Goal: Transaction & Acquisition: Download file/media

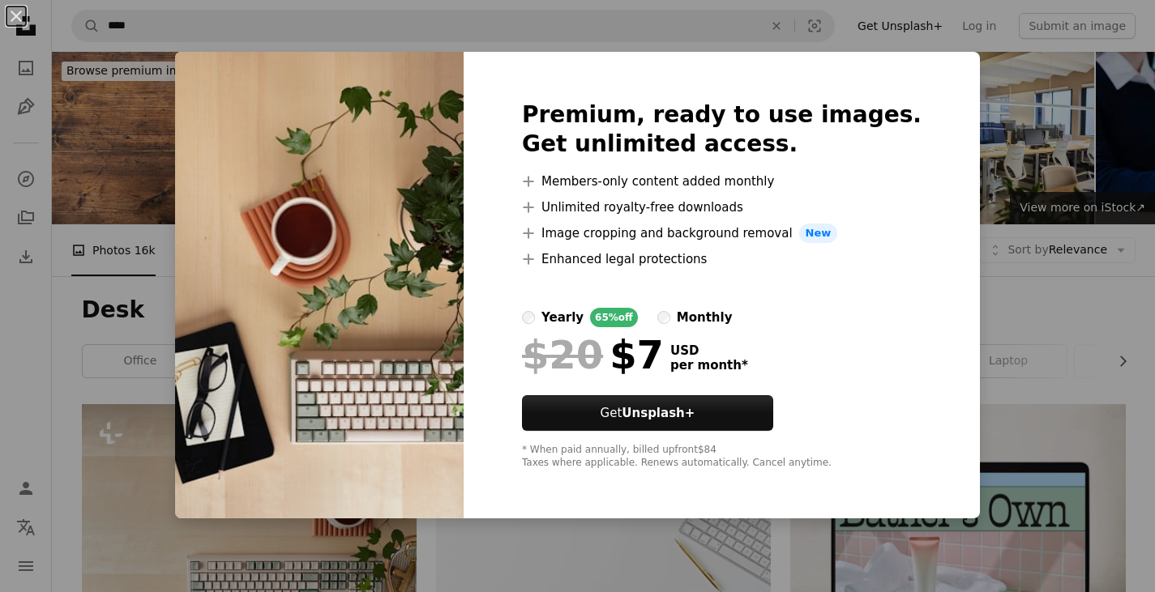
scroll to position [1864, 0]
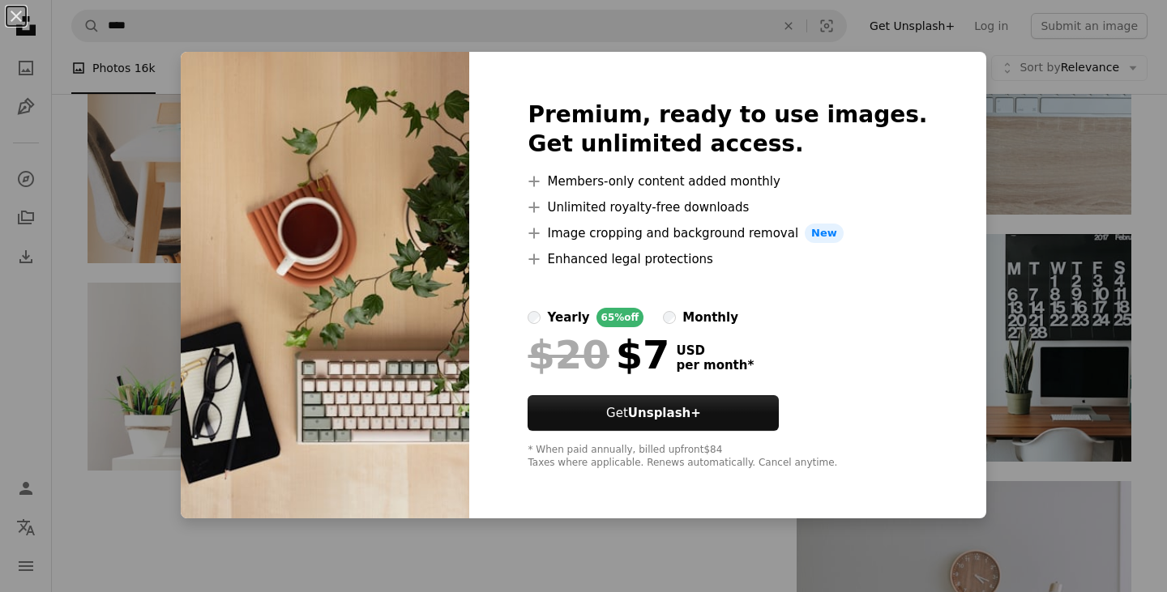
drag, startPoint x: 990, startPoint y: 71, endPoint x: 989, endPoint y: 85, distance: 13.8
click at [990, 72] on div "An X shape Premium, ready to use images. Get unlimited access. A plus sign Memb…" at bounding box center [583, 296] width 1167 height 592
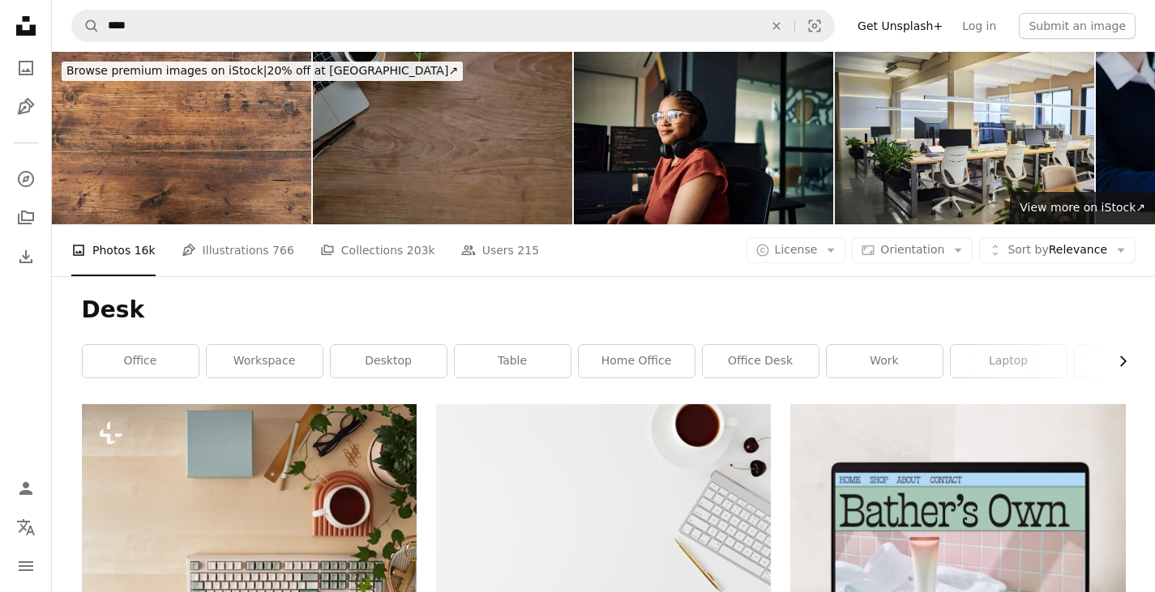
click at [1121, 371] on button "Chevron right" at bounding box center [1117, 361] width 18 height 32
click at [548, 360] on link "office desk" at bounding box center [517, 361] width 116 height 32
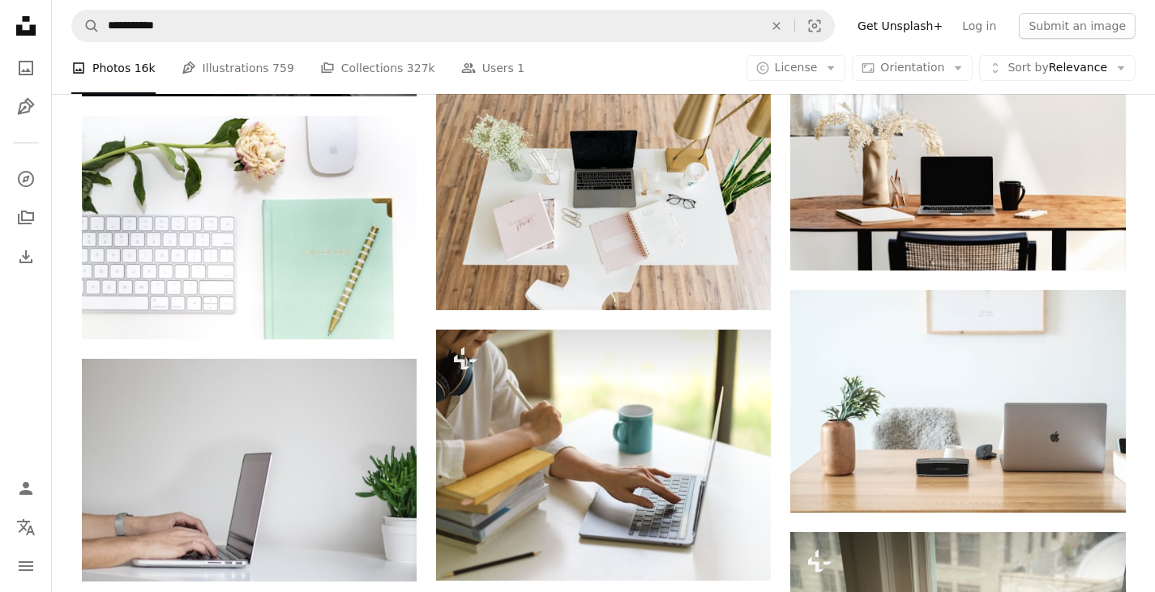
scroll to position [1054, 0]
click at [237, 63] on link "Pen Tool Illustrations 759" at bounding box center [238, 68] width 113 height 52
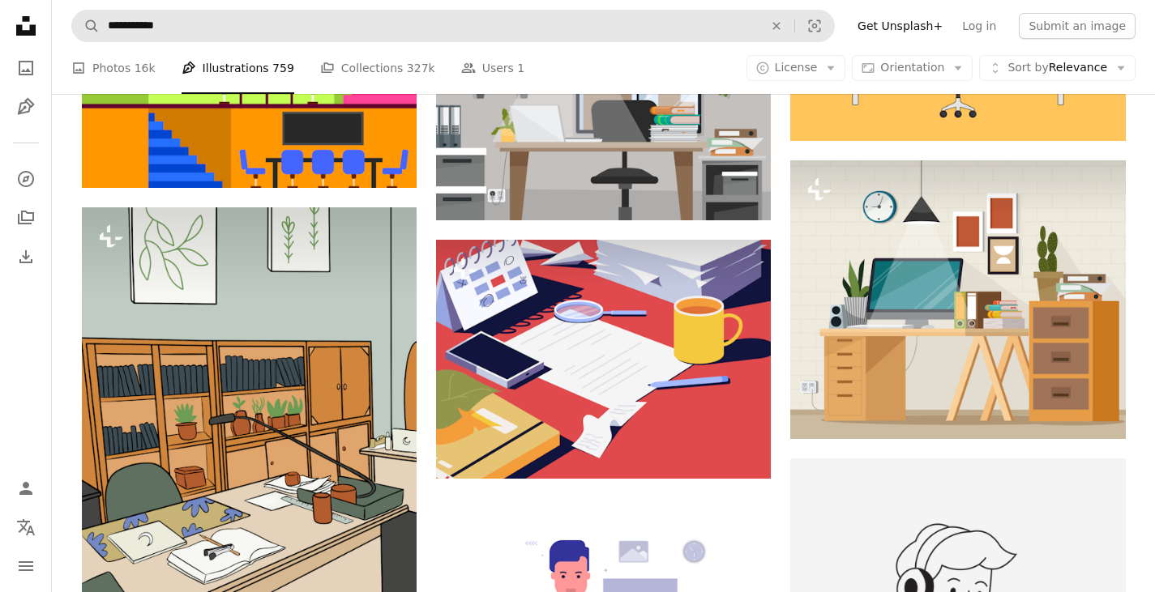
scroll to position [1783, 0]
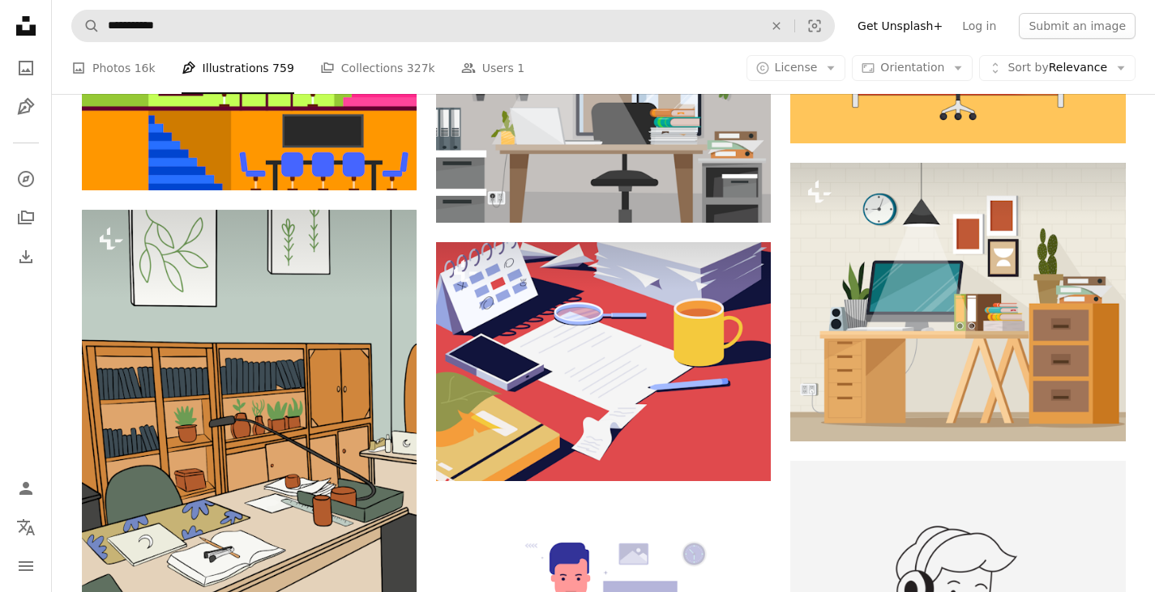
click at [211, 10] on form "**********" at bounding box center [452, 26] width 763 height 32
click at [210, 10] on form "**********" at bounding box center [452, 26] width 763 height 32
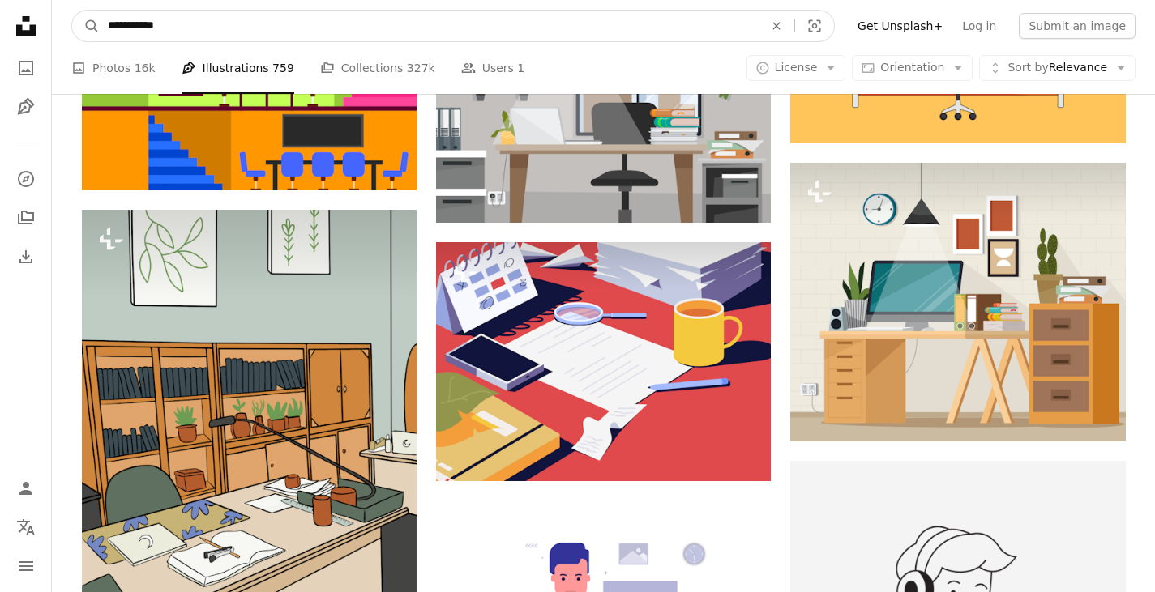
click at [183, 33] on input "**********" at bounding box center [429, 26] width 659 height 31
click at [183, 32] on input "**********" at bounding box center [429, 26] width 659 height 31
click at [186, 35] on input "**********" at bounding box center [429, 26] width 659 height 31
drag, startPoint x: 190, startPoint y: 32, endPoint x: 103, endPoint y: 29, distance: 86.8
click at [103, 29] on input "**********" at bounding box center [429, 26] width 659 height 31
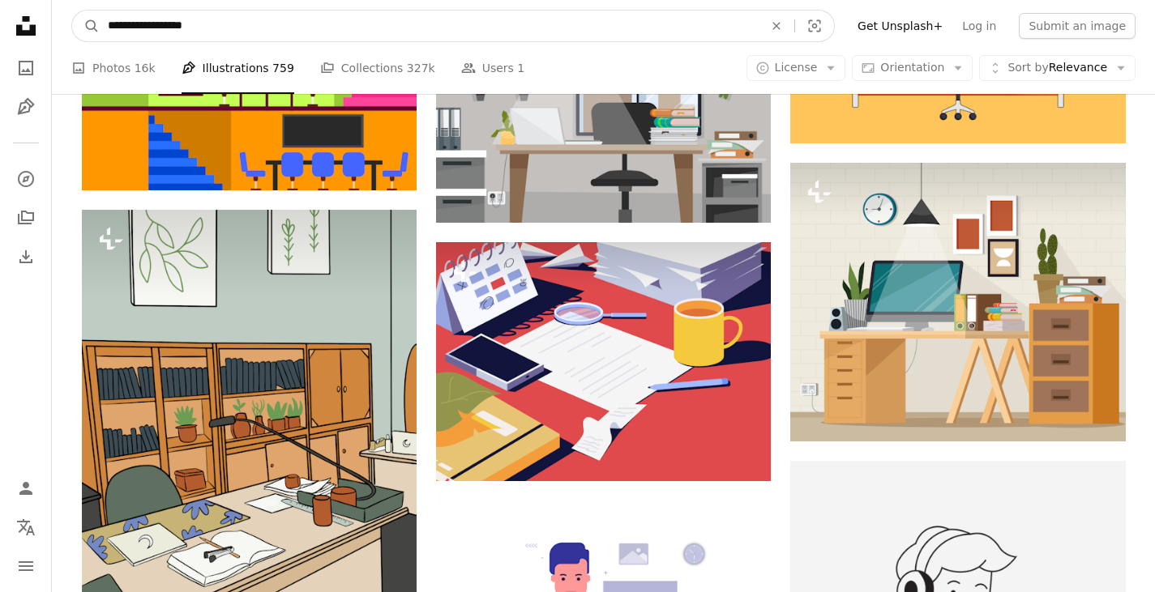
type input "**********"
click button "A magnifying glass" at bounding box center [86, 26] width 28 height 31
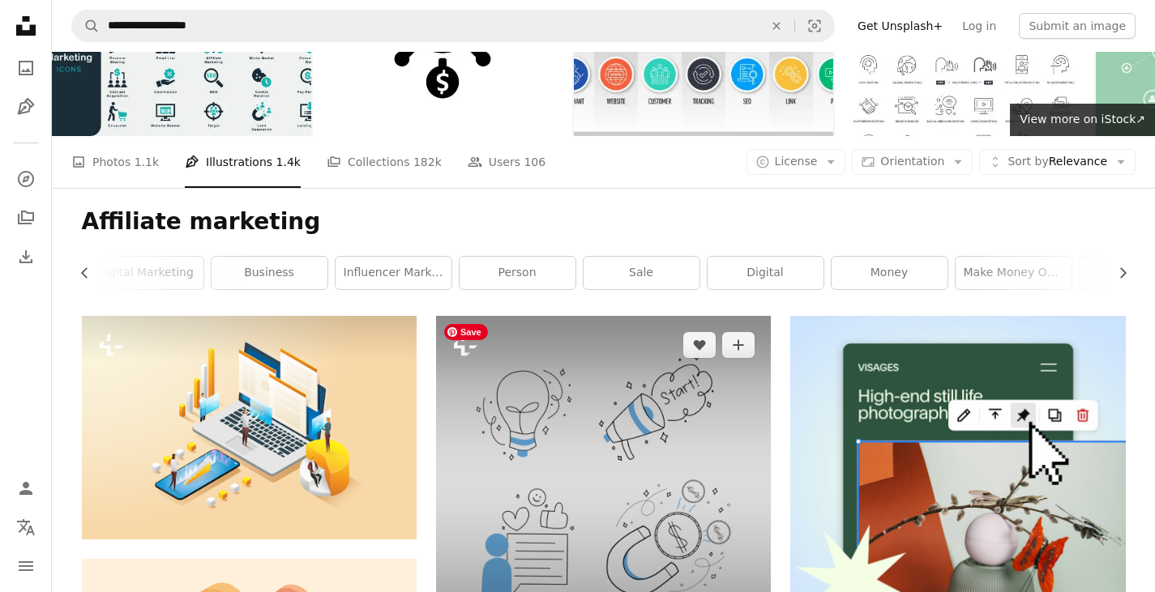
scroll to position [243, 0]
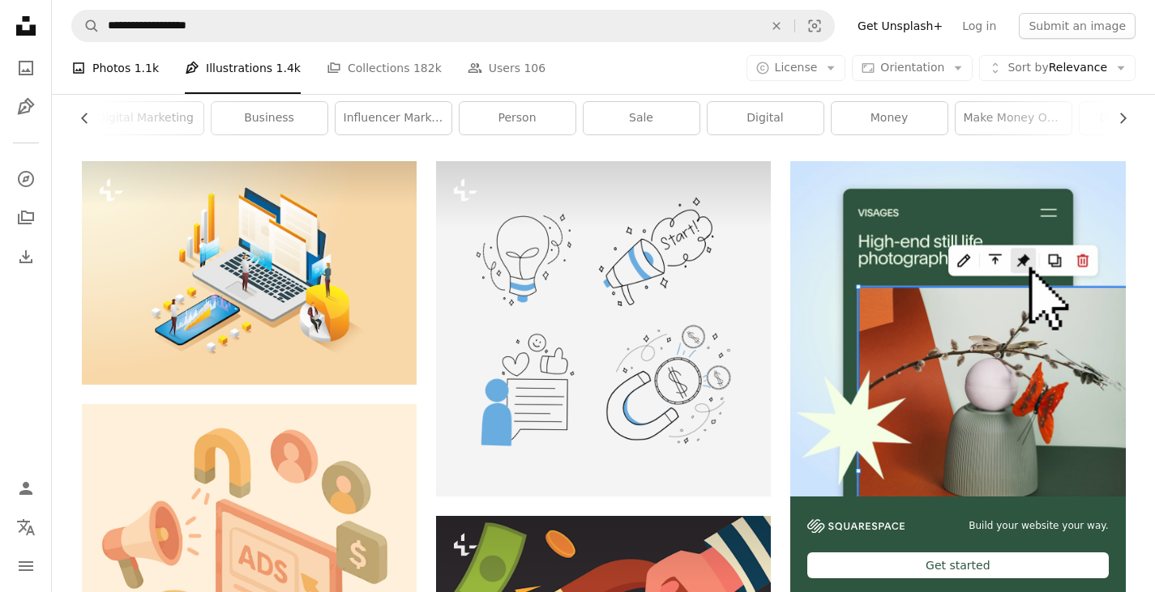
click at [124, 66] on link "A photo Photos 1.1k" at bounding box center [115, 68] width 88 height 52
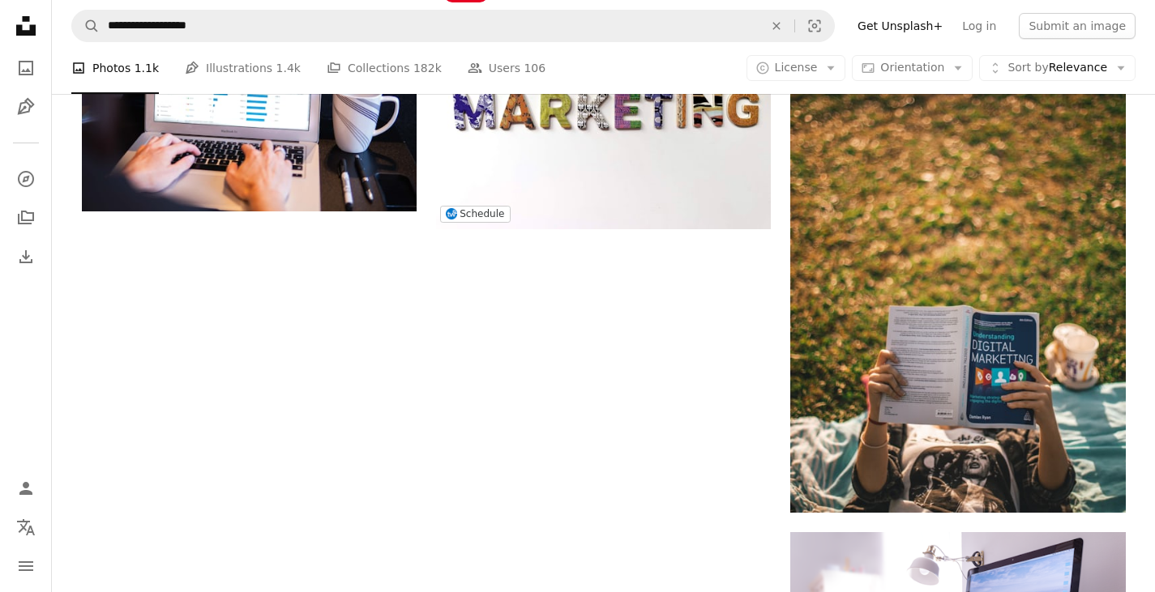
scroll to position [2107, 0]
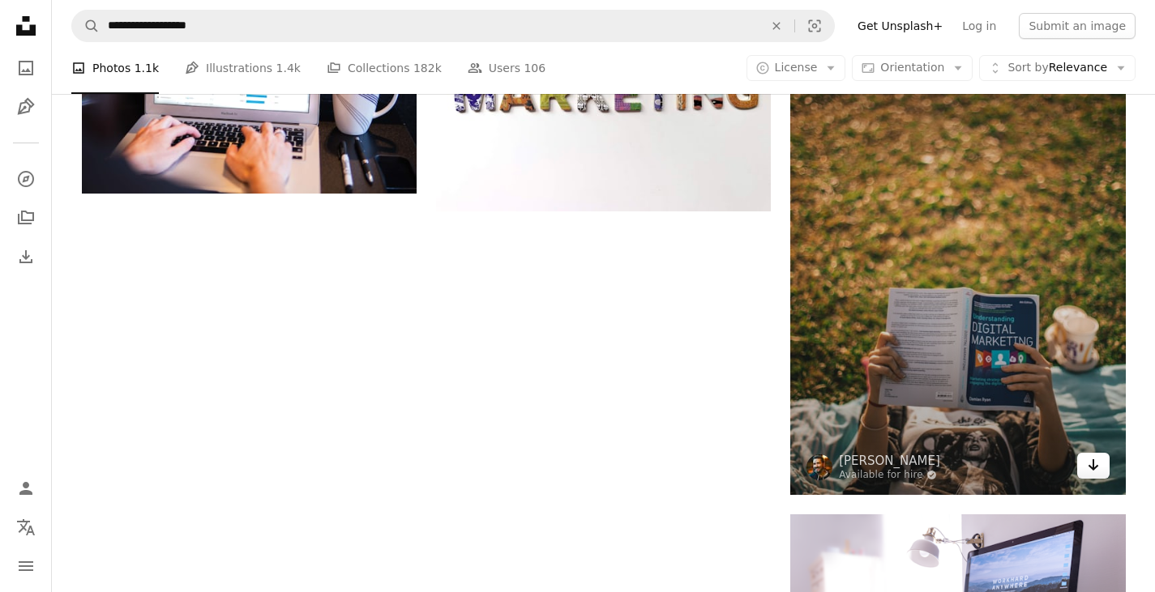
click at [1090, 464] on icon "Arrow pointing down" at bounding box center [1093, 464] width 13 height 19
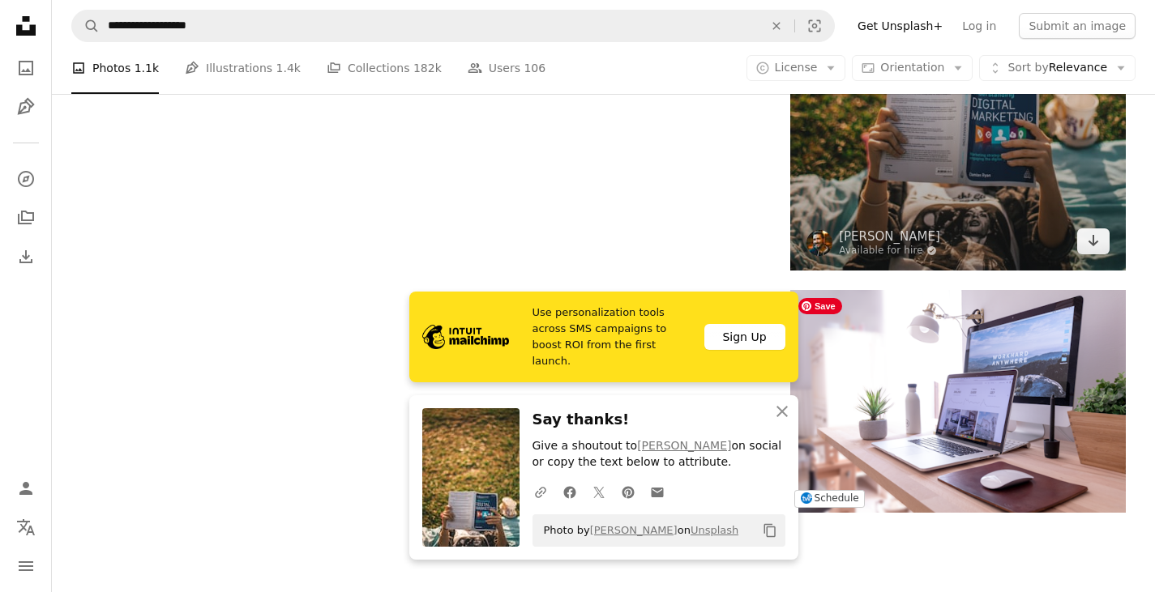
scroll to position [2593, 0]
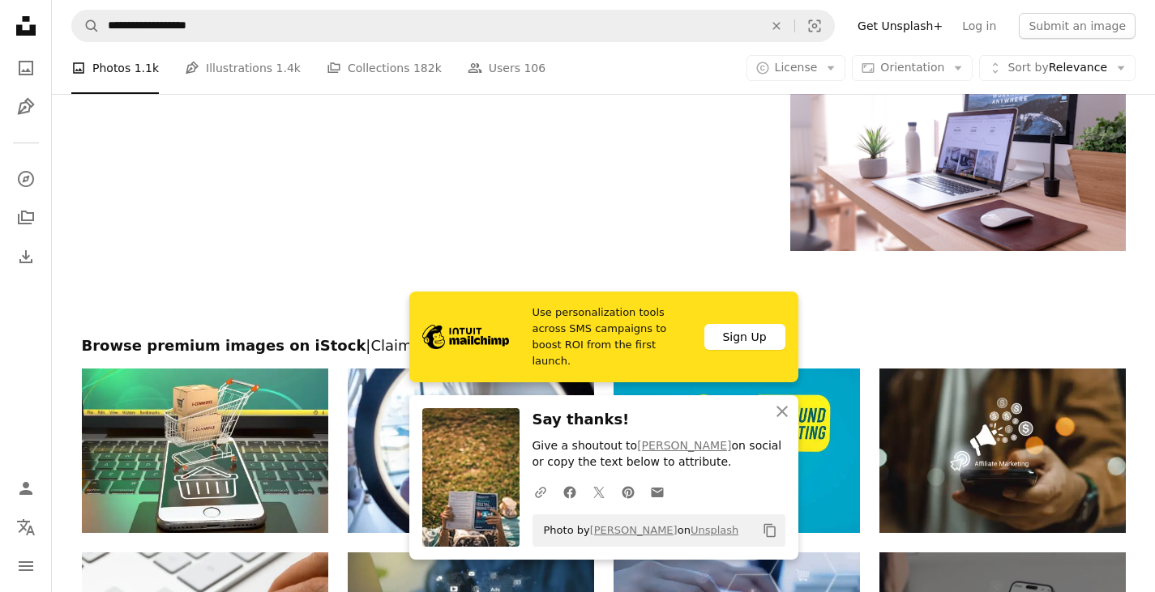
click at [506, 268] on div at bounding box center [603, 293] width 1103 height 85
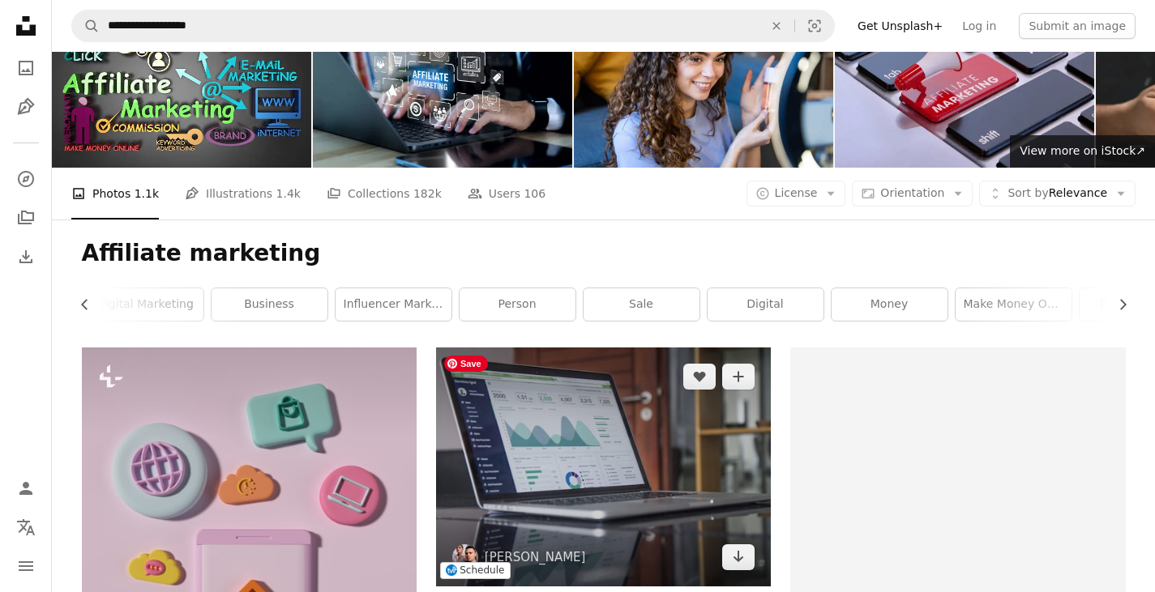
scroll to position [0, 0]
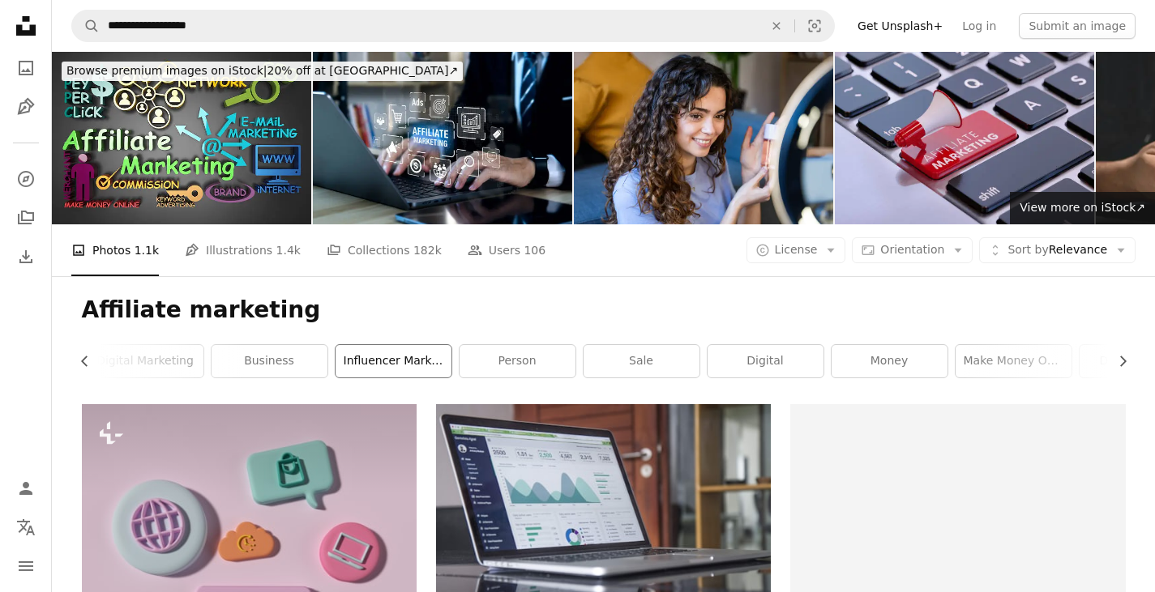
click at [390, 369] on link "influencer marketing" at bounding box center [394, 361] width 116 height 32
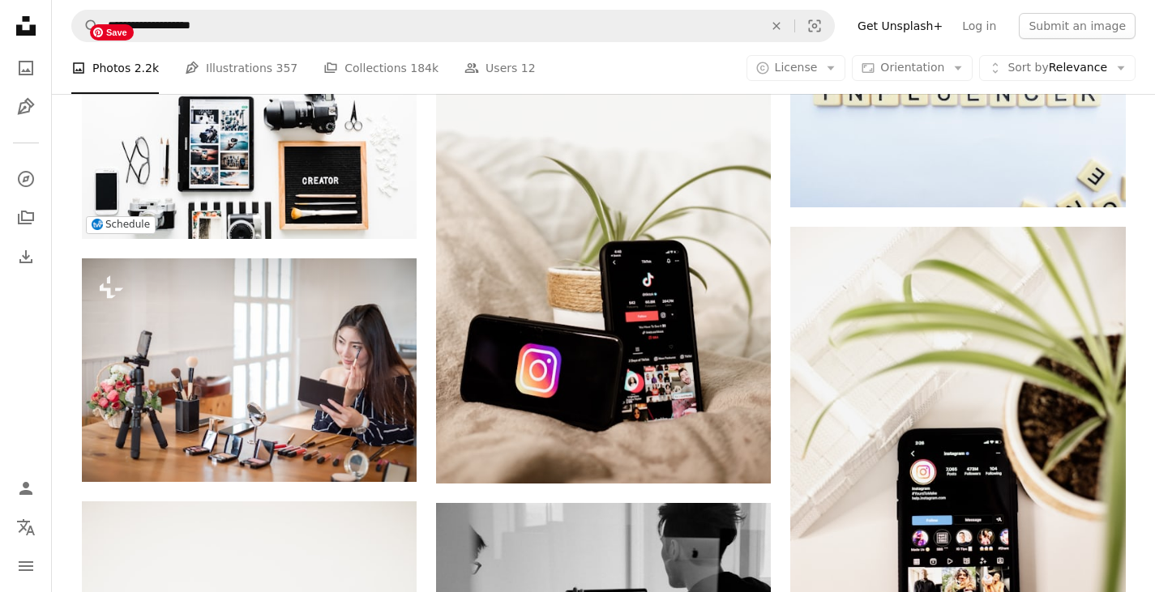
scroll to position [891, 0]
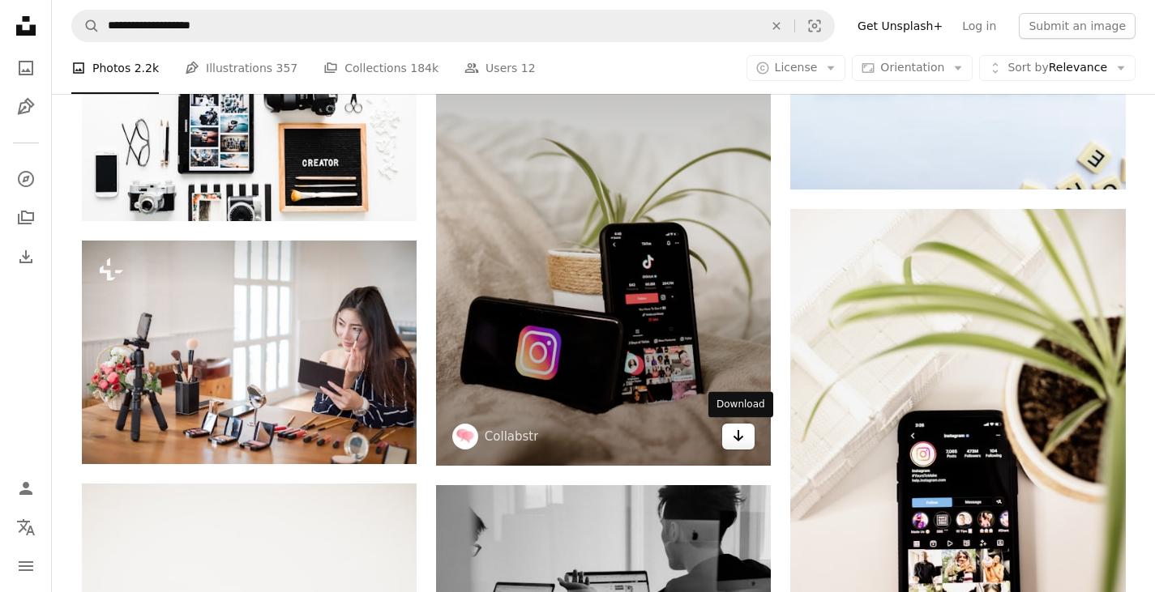
click at [739, 441] on icon "Arrow pointing down" at bounding box center [738, 435] width 13 height 19
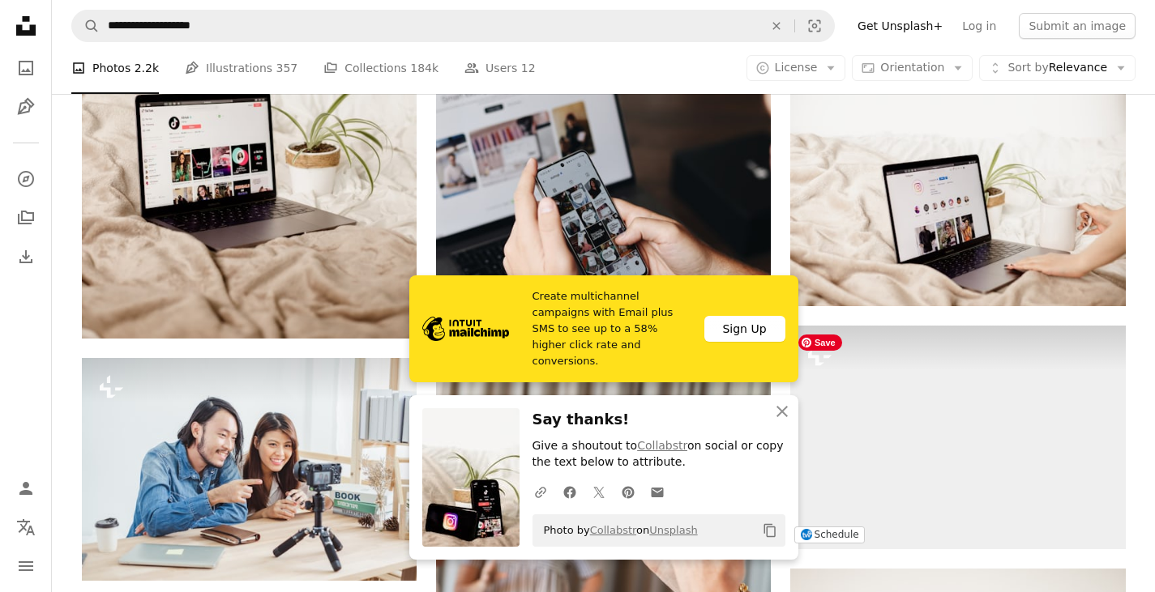
scroll to position [1540, 0]
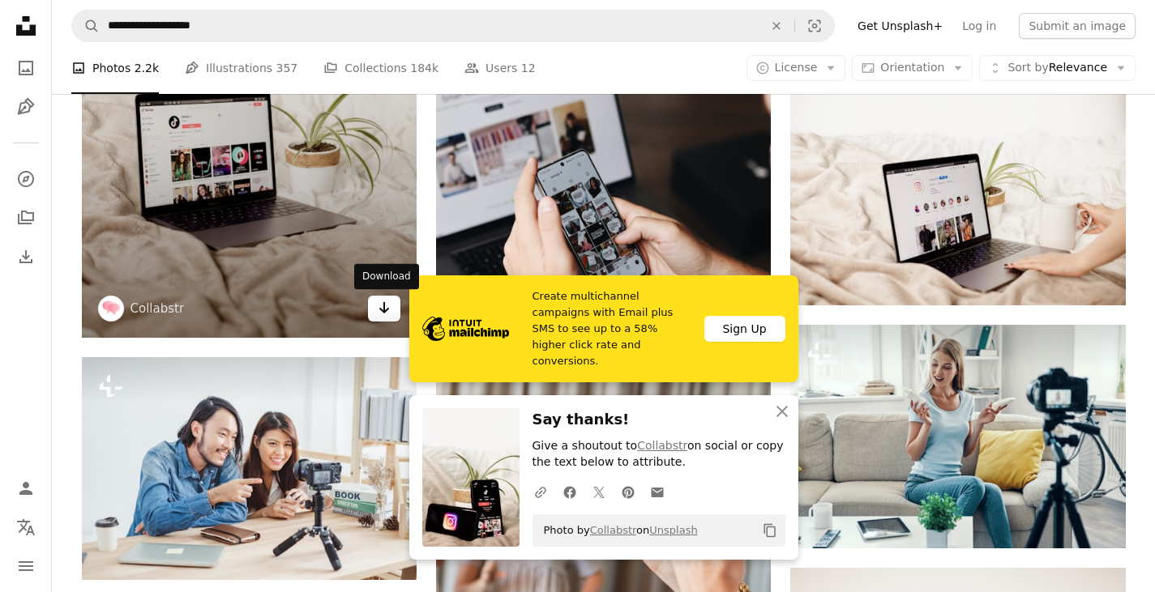
click at [383, 313] on icon "Arrow pointing down" at bounding box center [384, 307] width 13 height 19
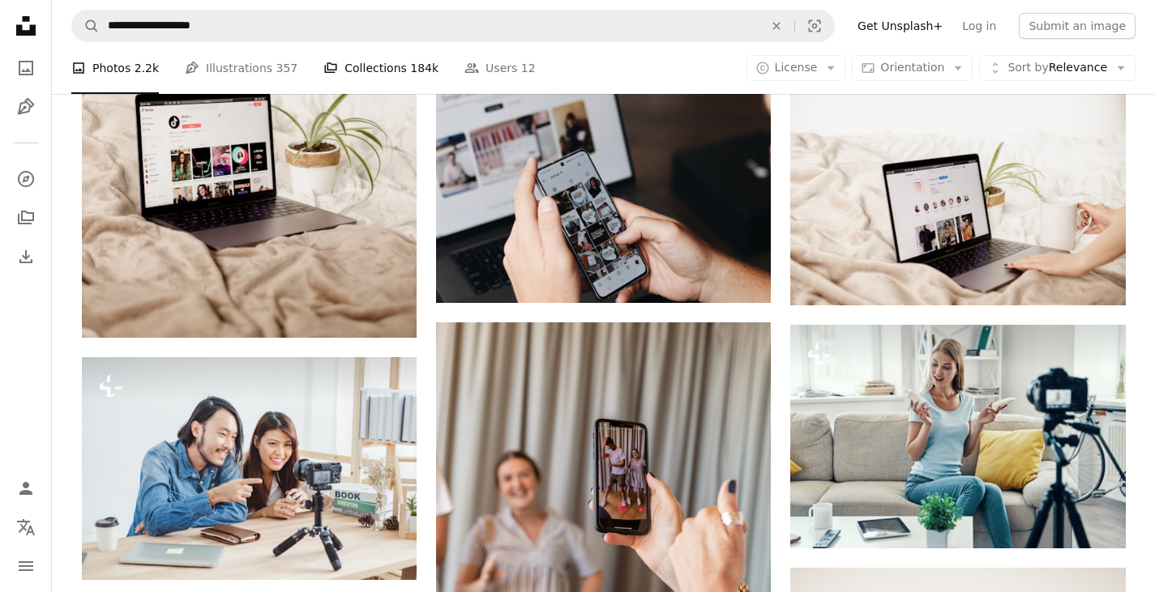
click at [371, 75] on link "A stack of folders Collections 184k" at bounding box center [380, 68] width 115 height 52
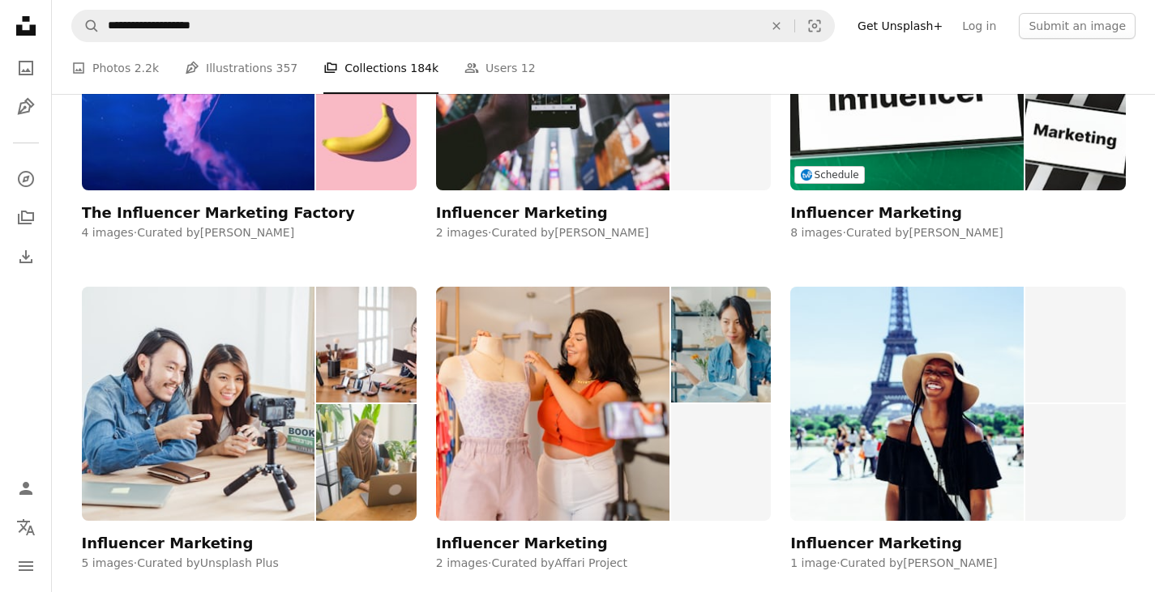
scroll to position [1783, 0]
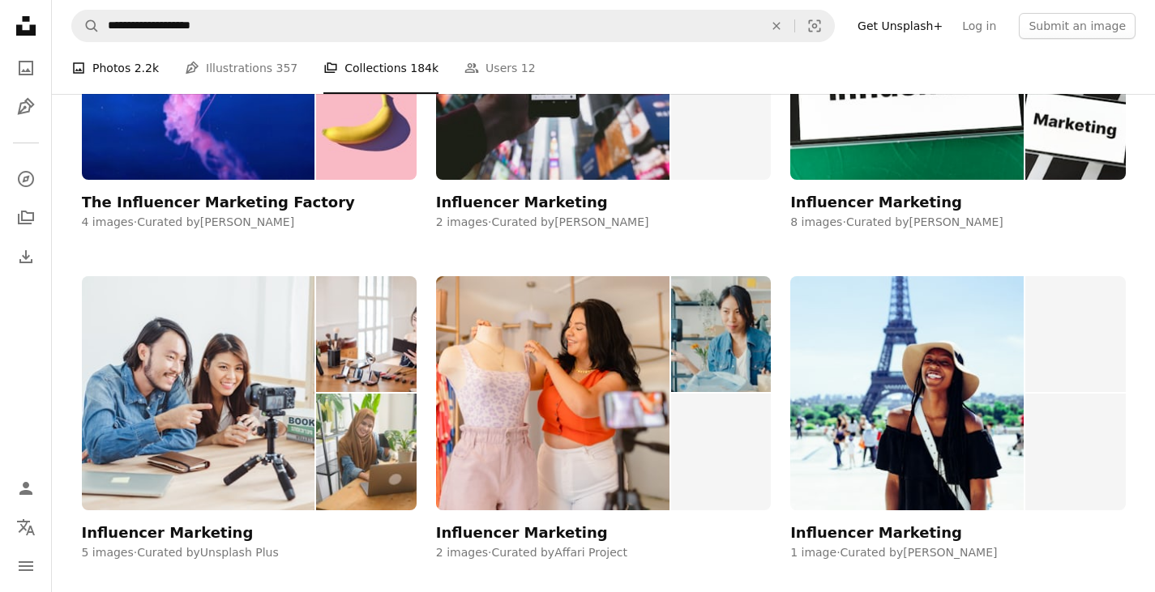
click at [98, 71] on link "A photo Photos 2.2k" at bounding box center [115, 68] width 88 height 52
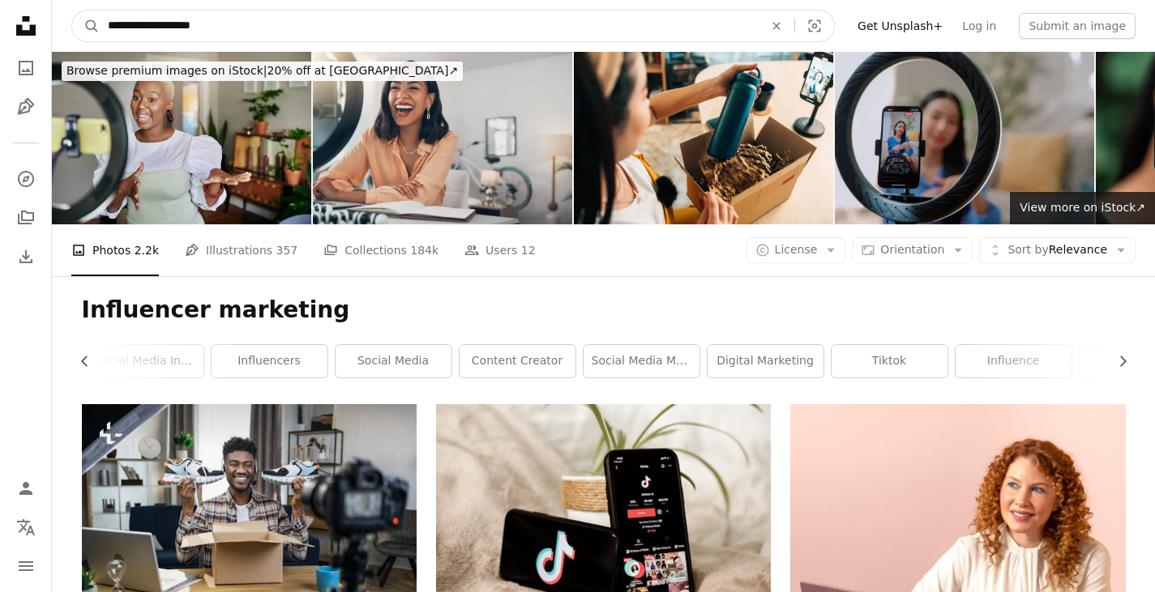
drag, startPoint x: 228, startPoint y: 23, endPoint x: 44, endPoint y: 36, distance: 184.5
type input "**********"
click button "A magnifying glass" at bounding box center [86, 26] width 28 height 31
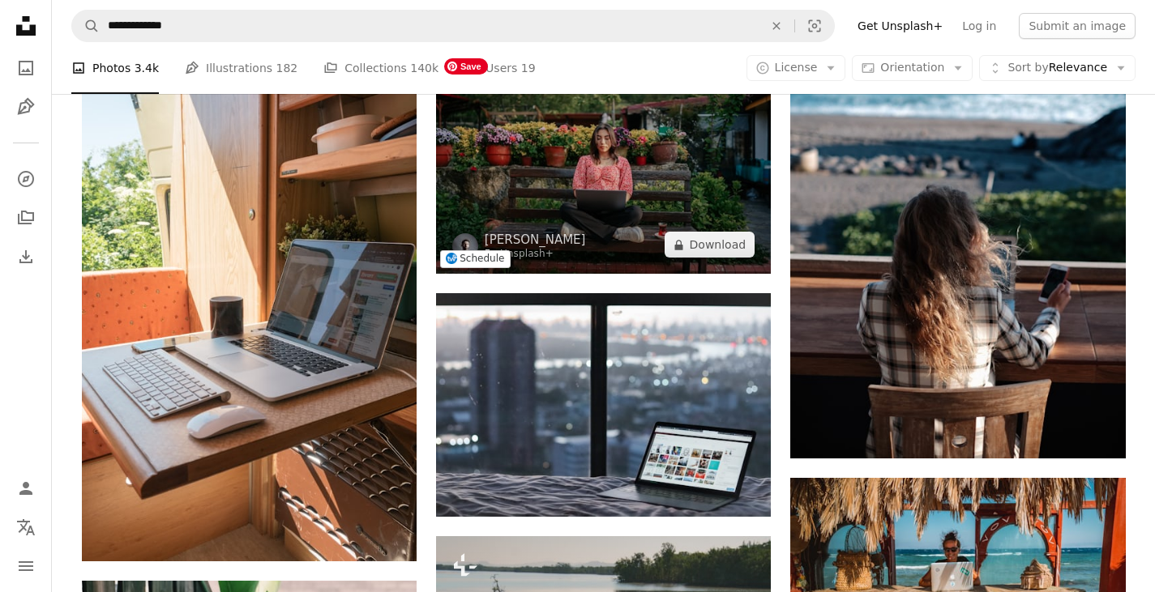
scroll to position [1140, 0]
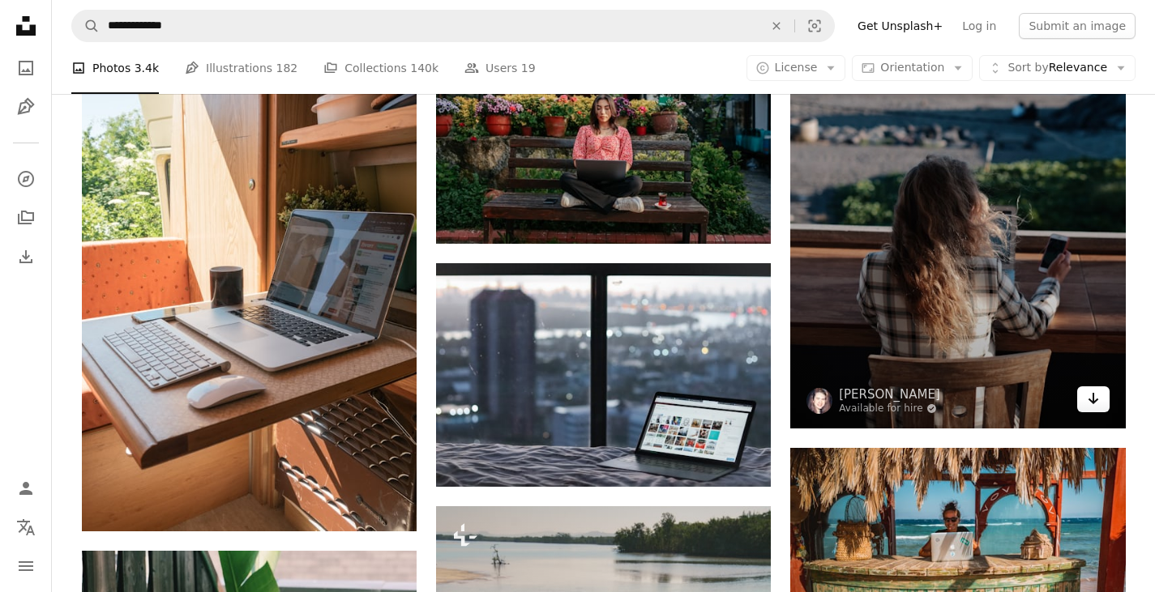
click at [1098, 408] on icon "Arrow pointing down" at bounding box center [1093, 398] width 13 height 19
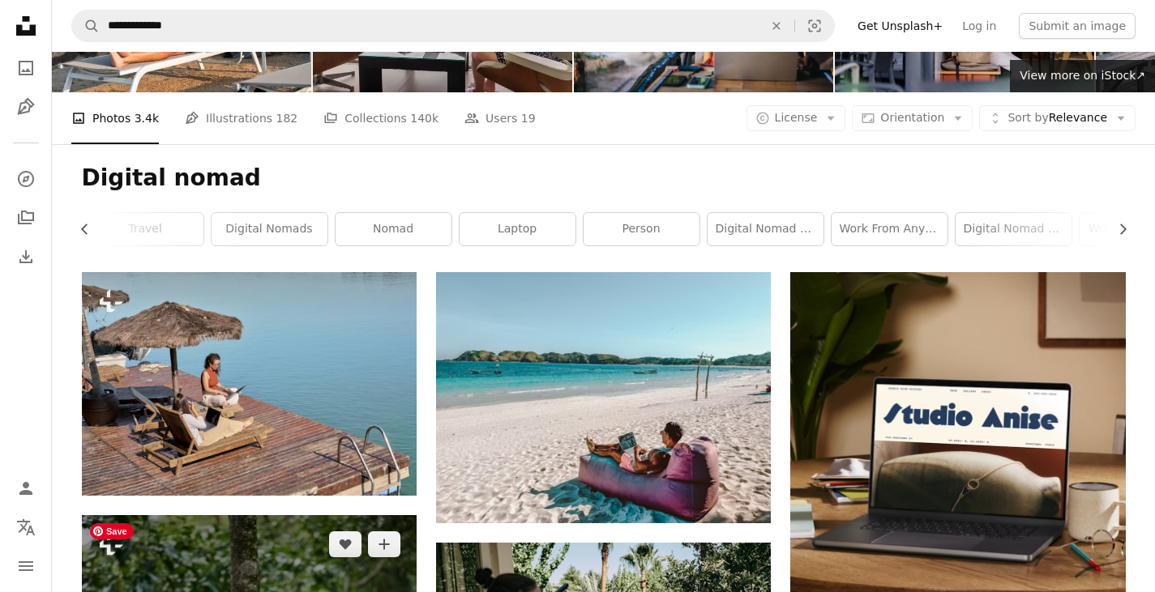
scroll to position [6, 0]
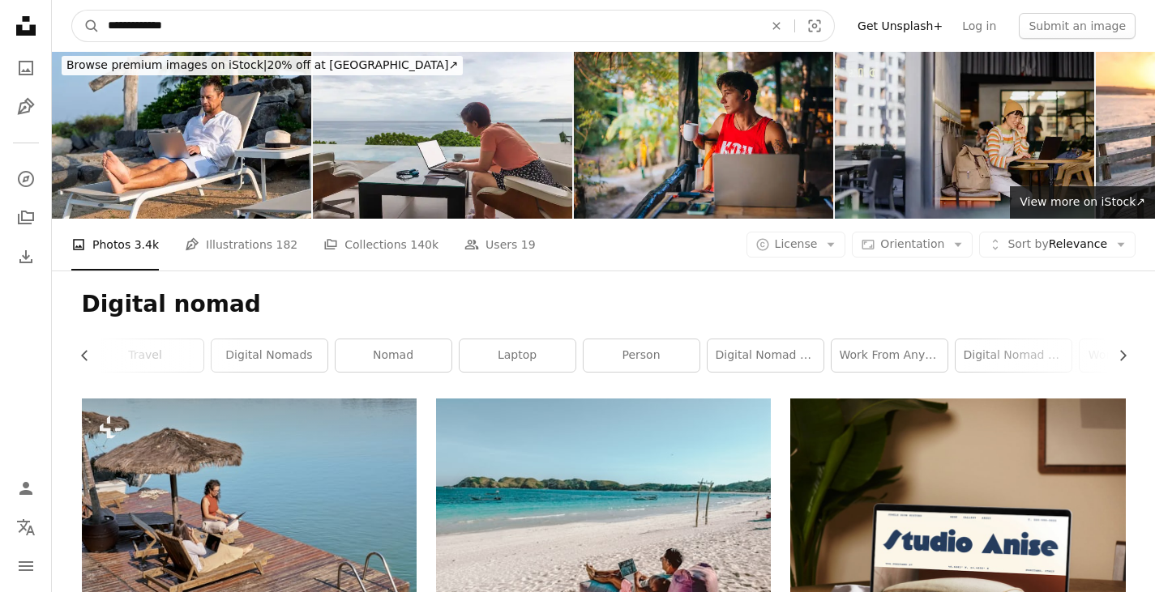
drag, startPoint x: 184, startPoint y: 24, endPoint x: 100, endPoint y: 26, distance: 84.3
click at [100, 26] on input "**********" at bounding box center [429, 26] width 659 height 31
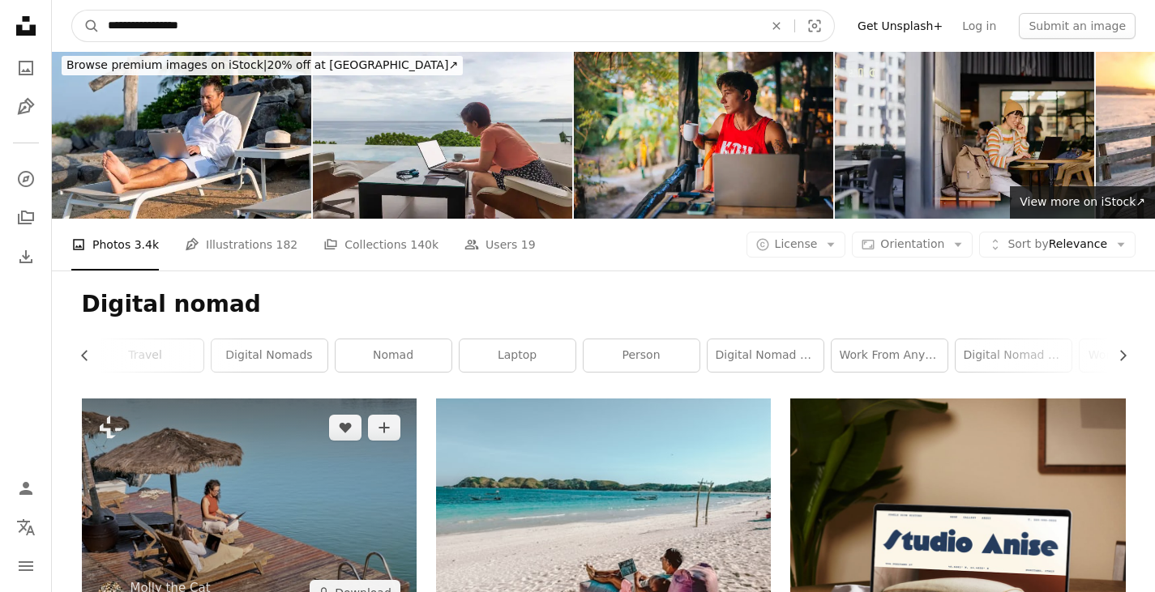
type input "**********"
click at [72, 11] on button "A magnifying glass" at bounding box center [86, 26] width 28 height 31
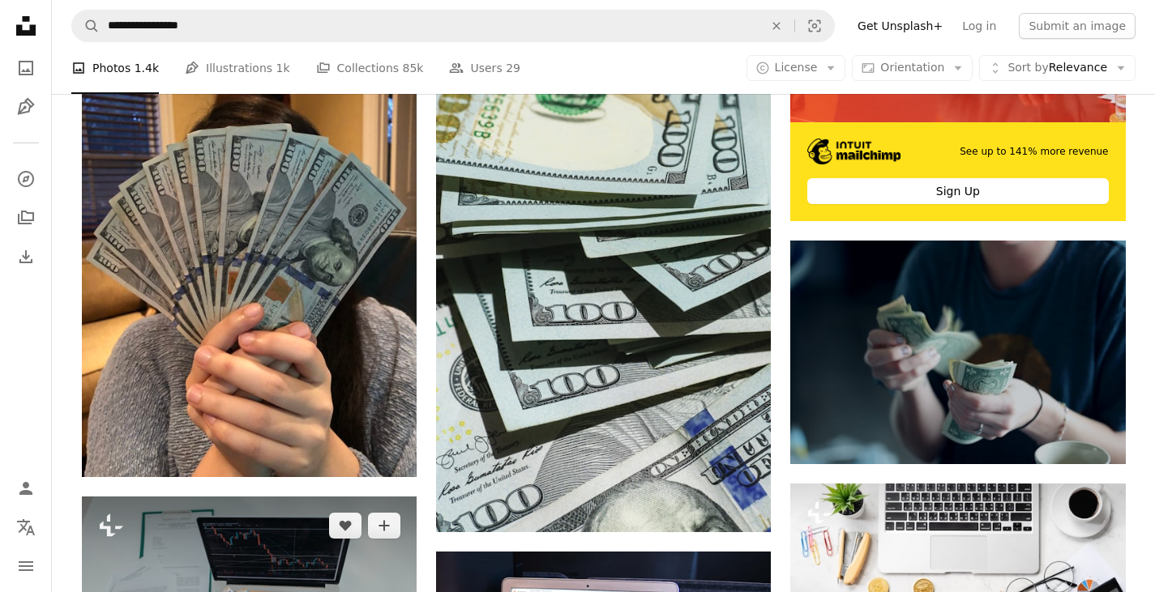
scroll to position [648, 0]
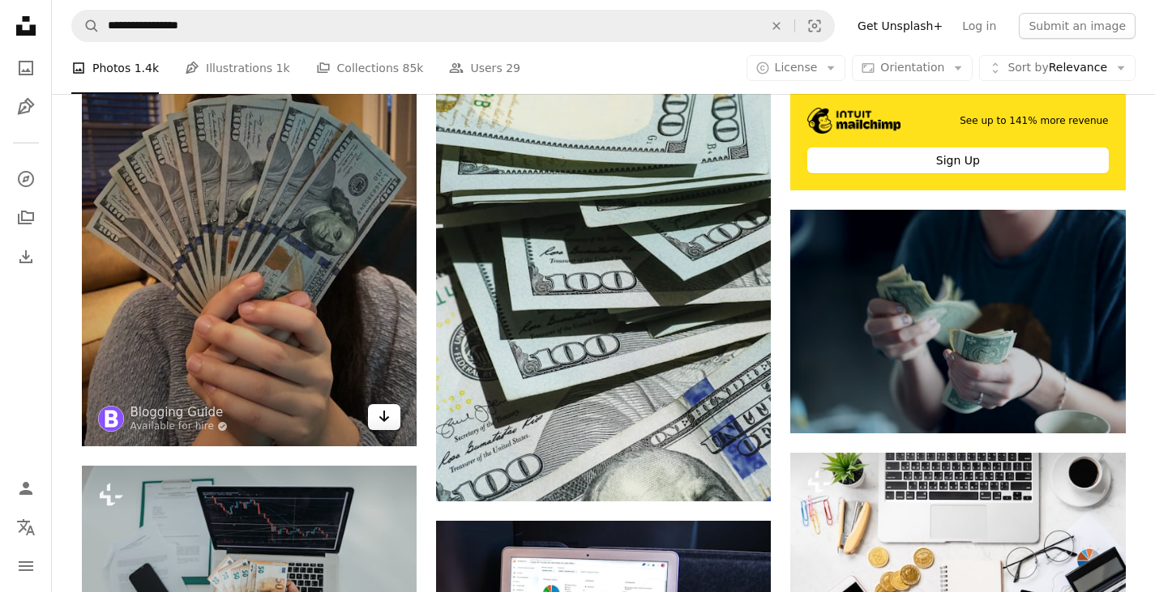
click at [387, 421] on icon "Arrow pointing down" at bounding box center [384, 416] width 13 height 19
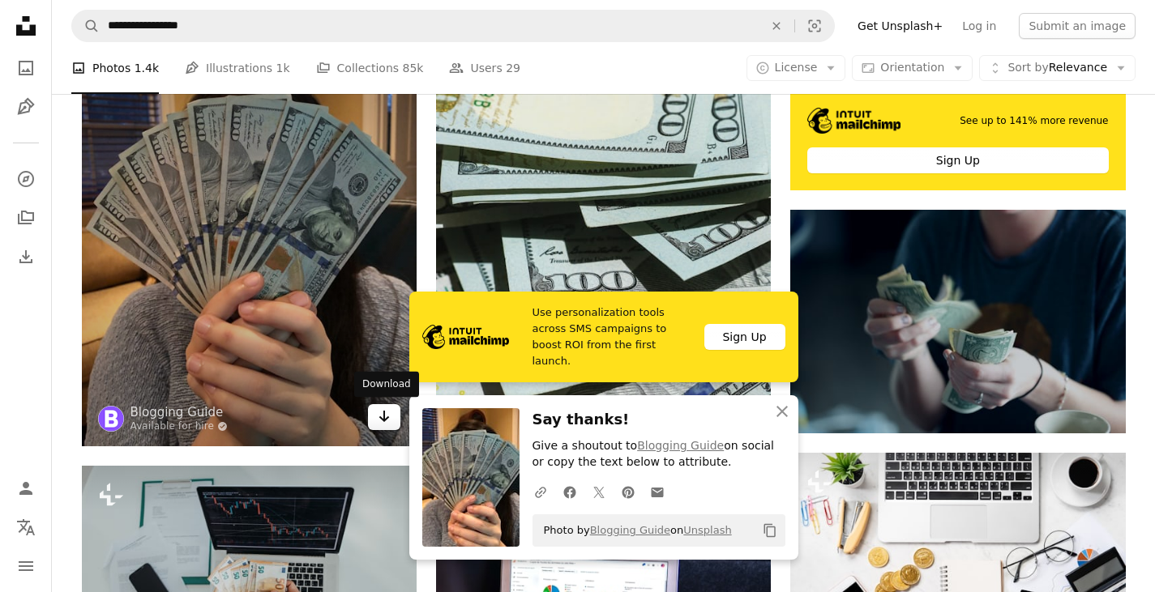
click at [386, 417] on icon "Arrow pointing down" at bounding box center [384, 416] width 13 height 19
click at [383, 410] on icon "Arrow pointing down" at bounding box center [384, 416] width 13 height 19
click at [380, 416] on icon "Download" at bounding box center [384, 416] width 11 height 11
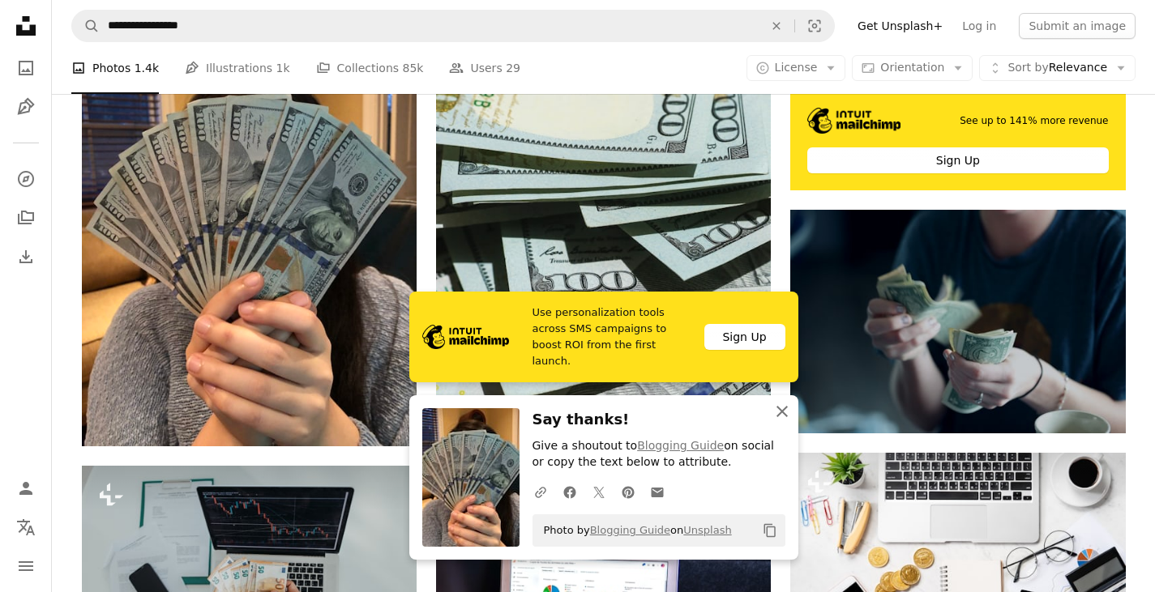
click at [777, 412] on icon "An X shape" at bounding box center [781, 411] width 19 height 19
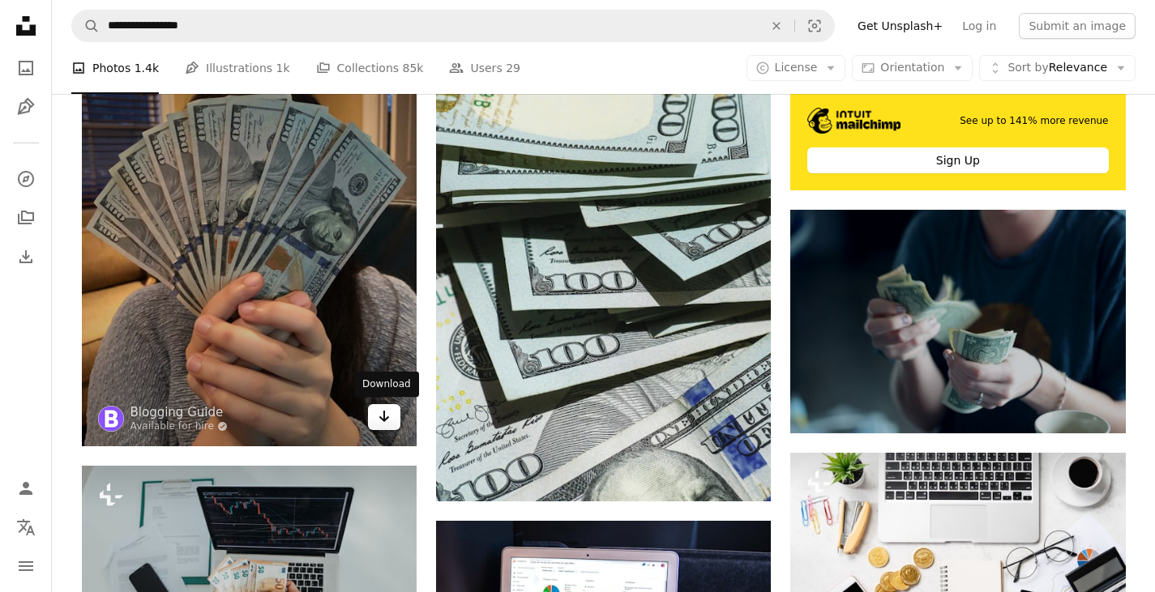
click at [388, 421] on icon "Arrow pointing down" at bounding box center [384, 416] width 13 height 19
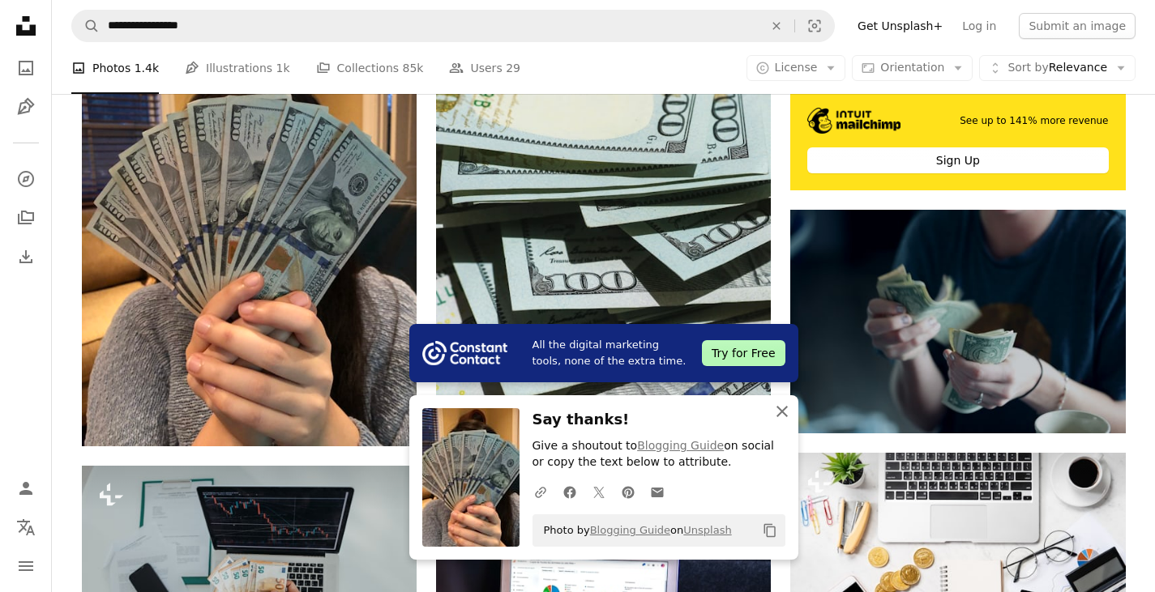
click at [784, 405] on icon "An X shape" at bounding box center [781, 411] width 19 height 19
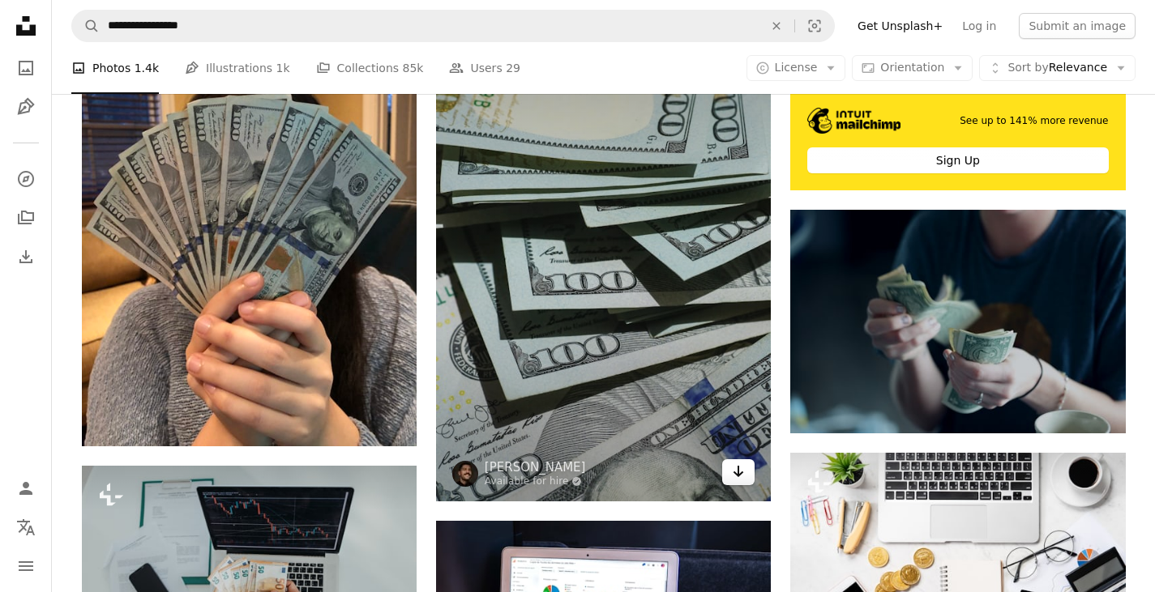
click at [735, 471] on icon "Arrow pointing down" at bounding box center [738, 471] width 13 height 19
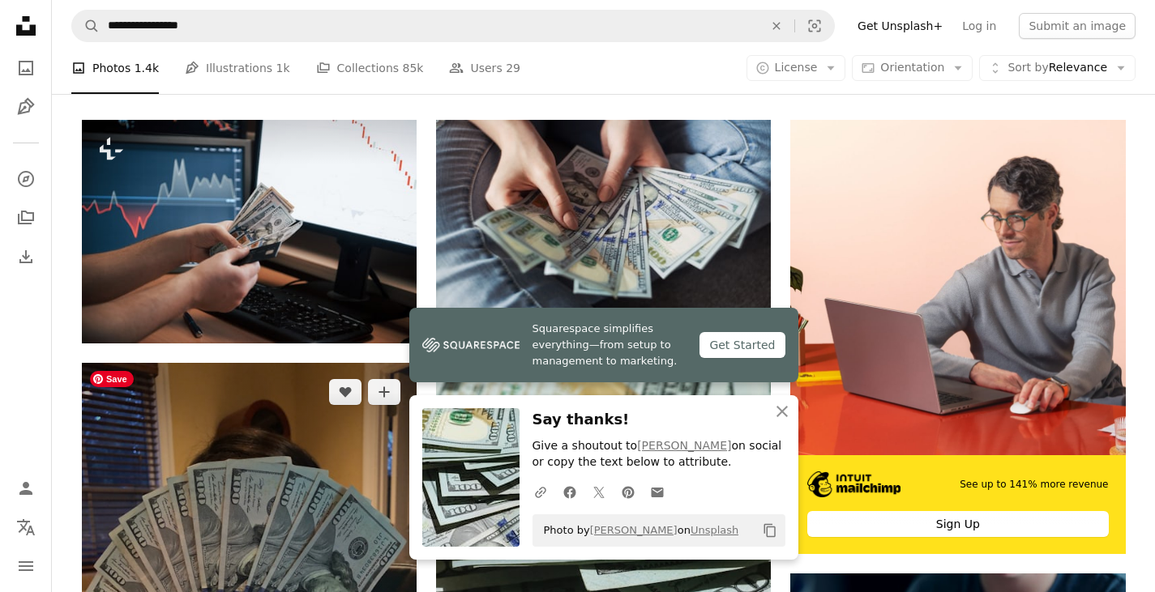
scroll to position [243, 0]
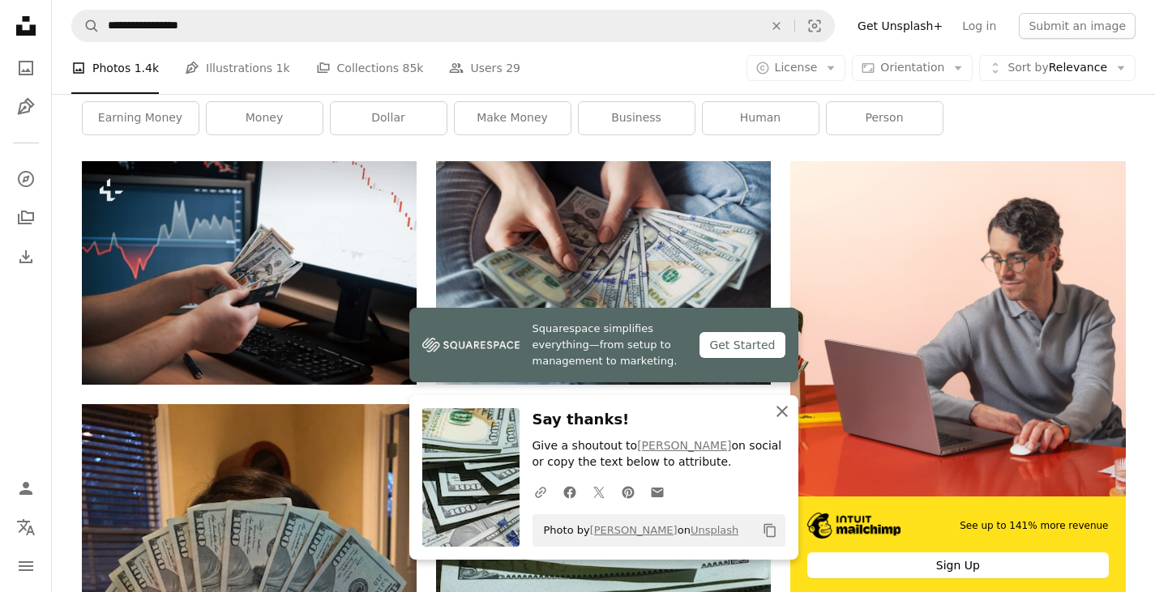
click at [777, 416] on icon "button" at bounding box center [781, 411] width 11 height 11
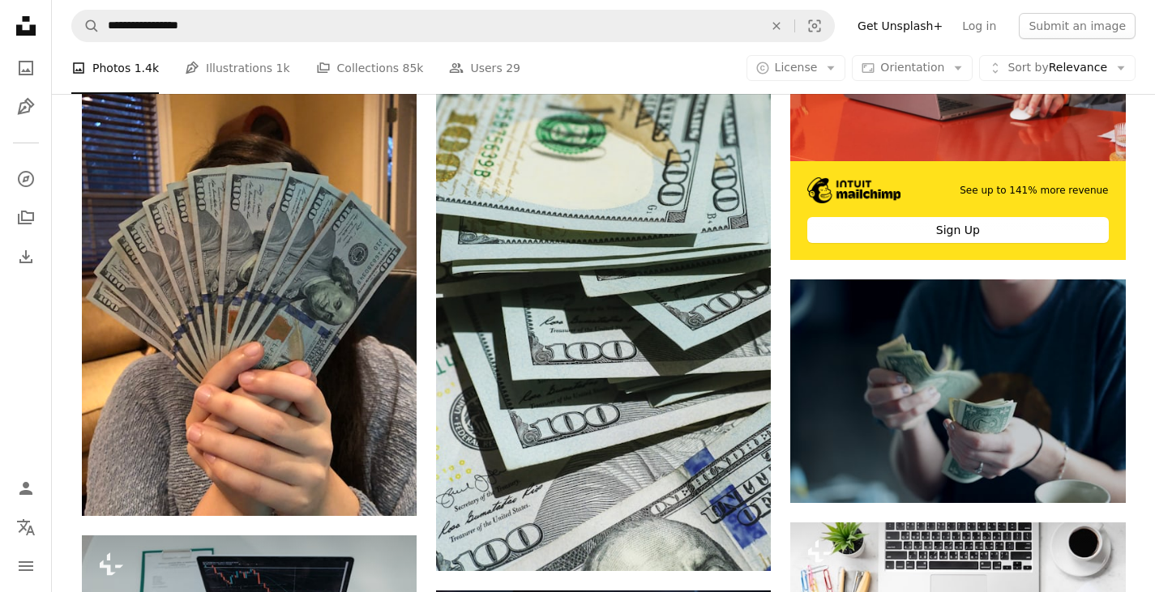
scroll to position [567, 0]
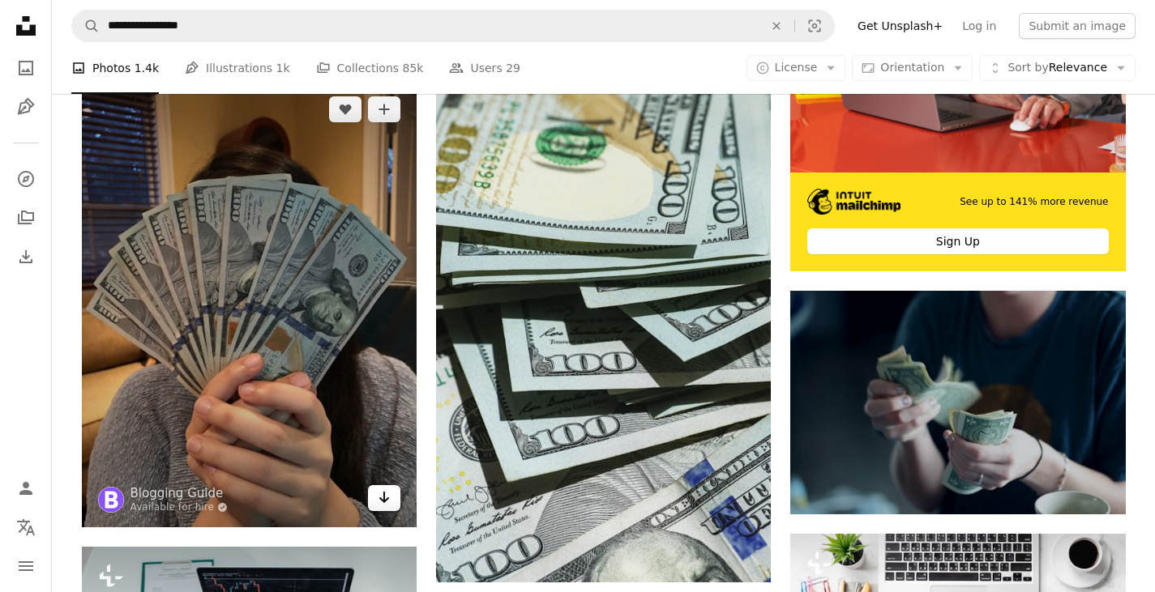
click at [383, 501] on icon "Download" at bounding box center [384, 497] width 11 height 11
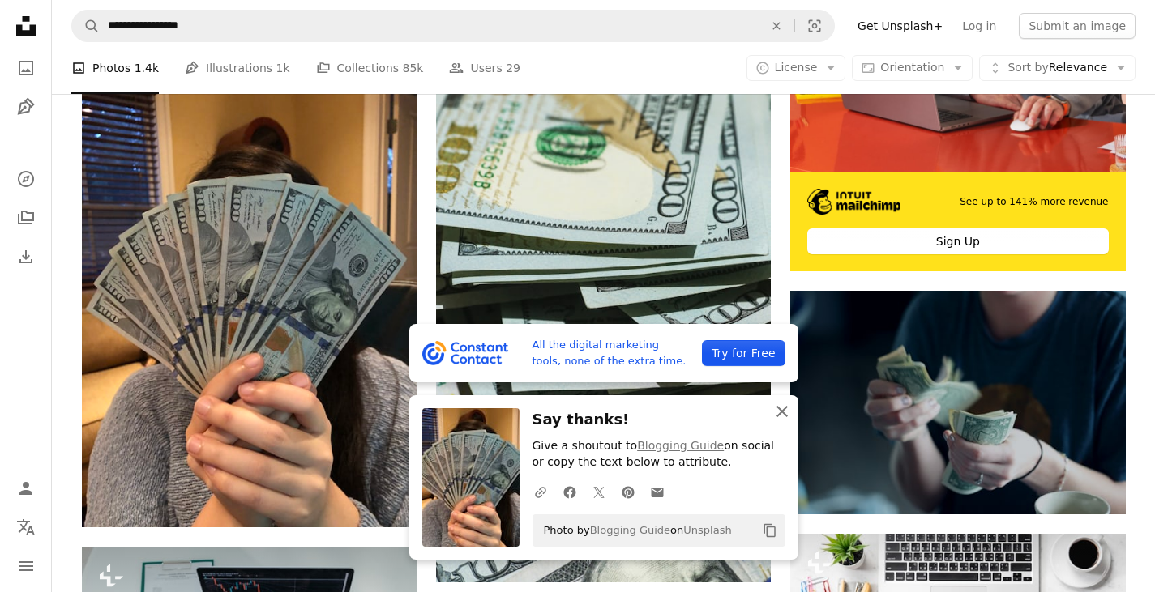
click at [786, 412] on icon "An X shape" at bounding box center [781, 411] width 19 height 19
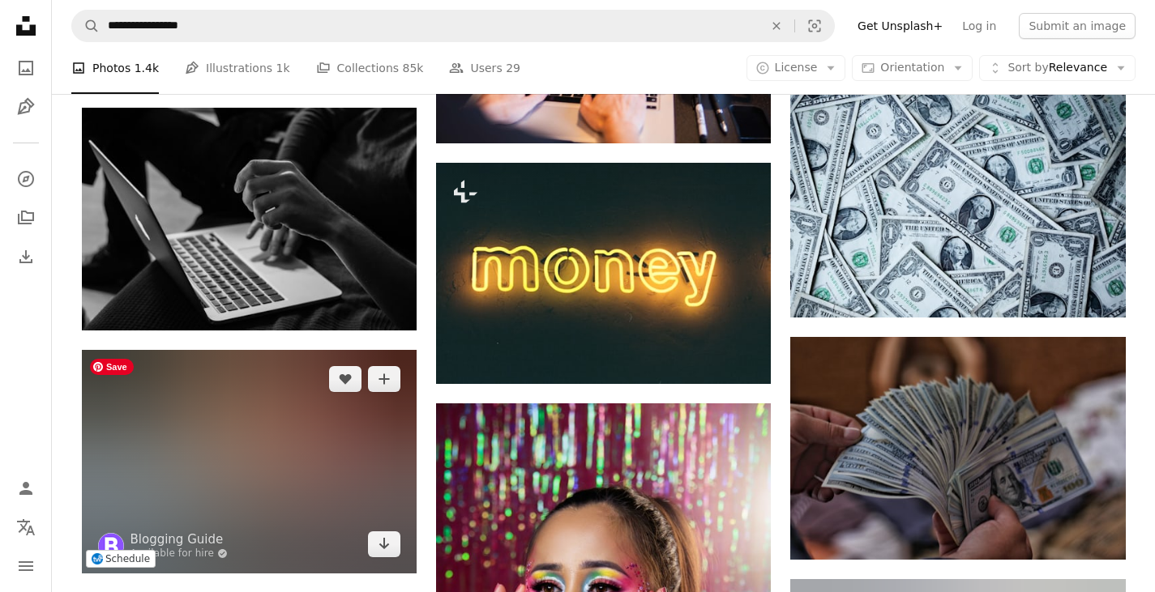
scroll to position [1216, 0]
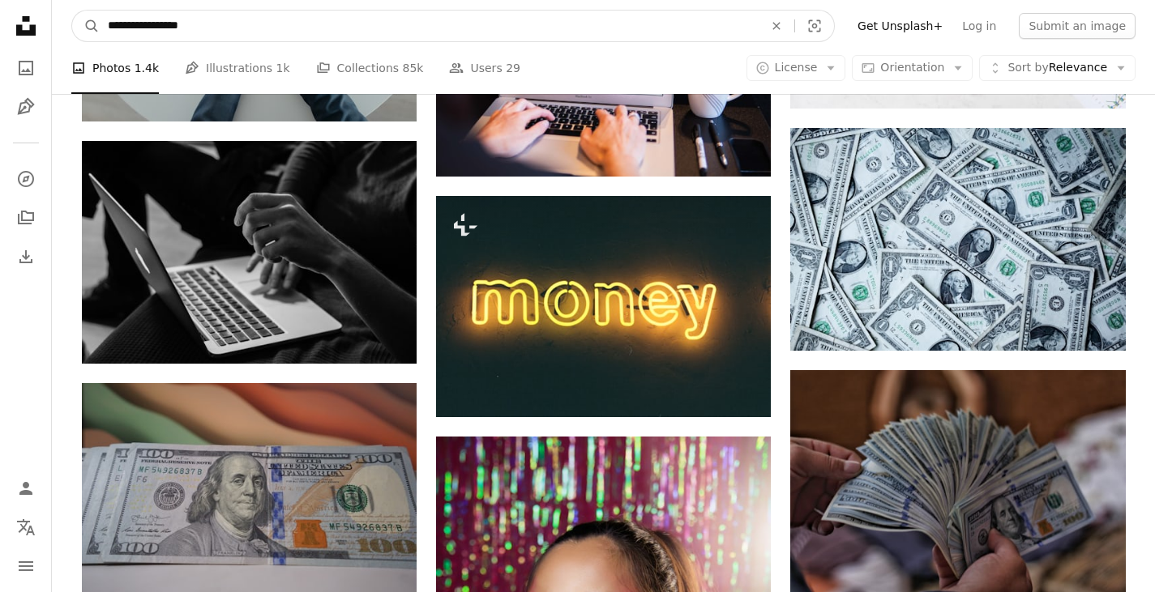
drag, startPoint x: 207, startPoint y: 22, endPoint x: 71, endPoint y: 33, distance: 135.8
click at [71, 33] on nav "**********" at bounding box center [603, 26] width 1103 height 52
type input "**********"
click button "A magnifying glass" at bounding box center [86, 26] width 28 height 31
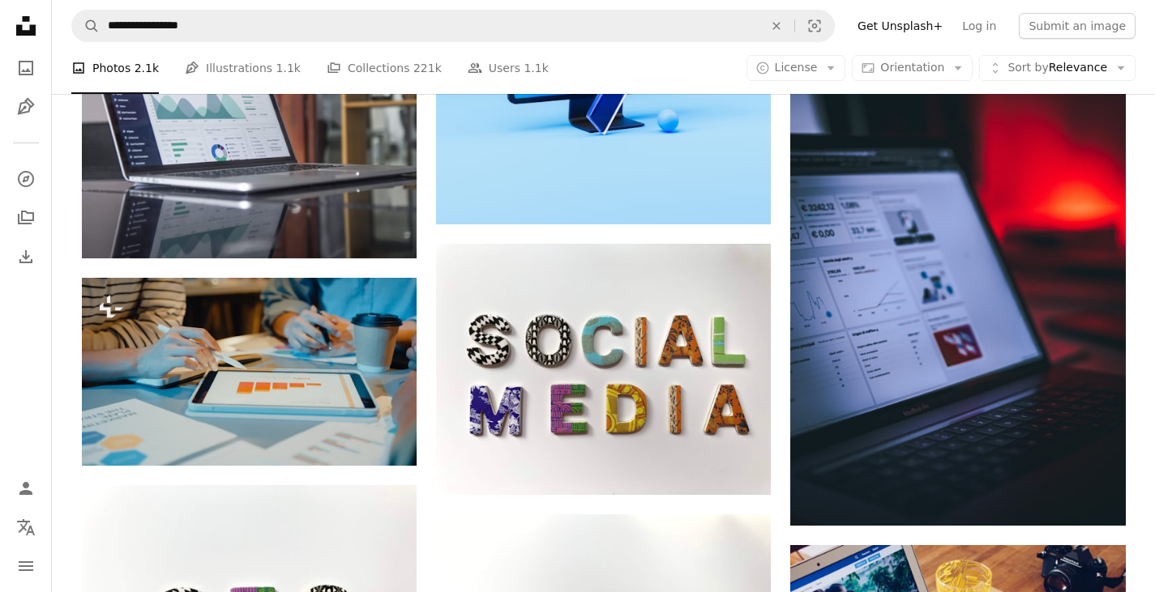
scroll to position [891, 0]
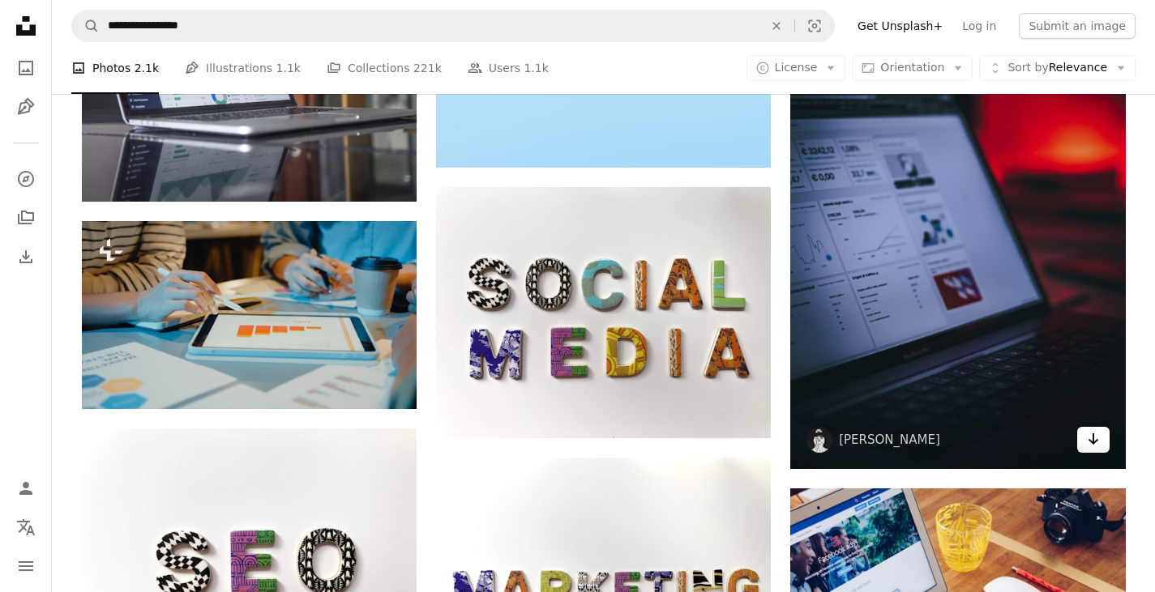
click at [1095, 444] on icon "Arrow pointing down" at bounding box center [1093, 439] width 13 height 19
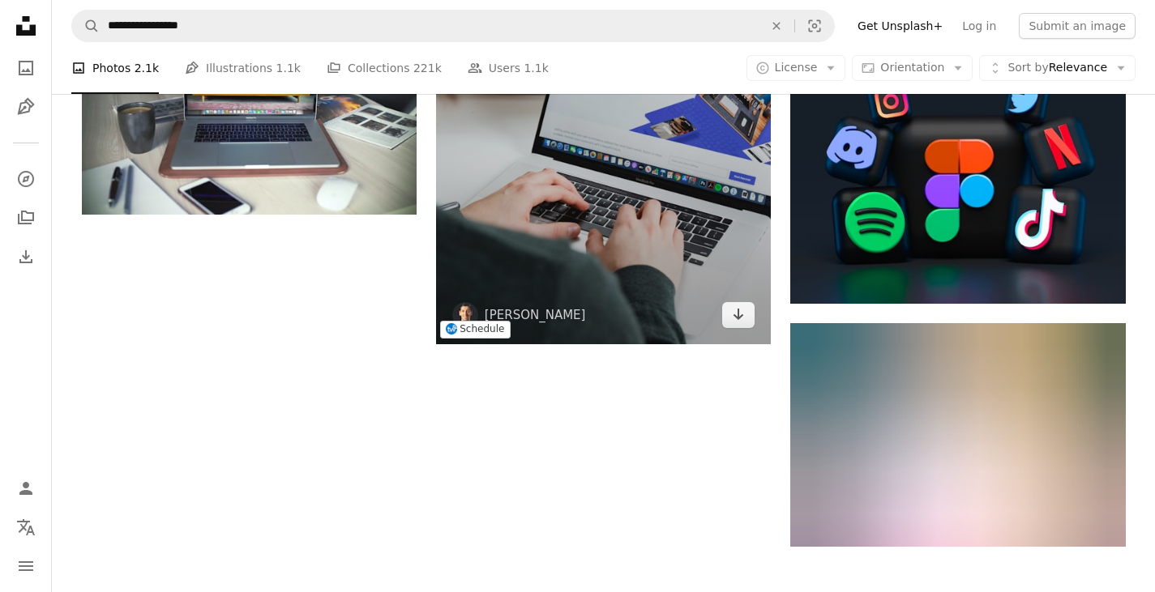
scroll to position [2026, 0]
